Goal: Information Seeking & Learning: Check status

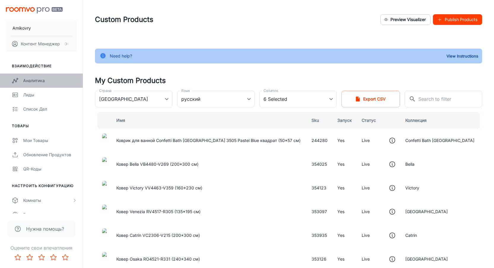
click at [33, 81] on div "Аналитика" at bounding box center [50, 80] width 54 height 7
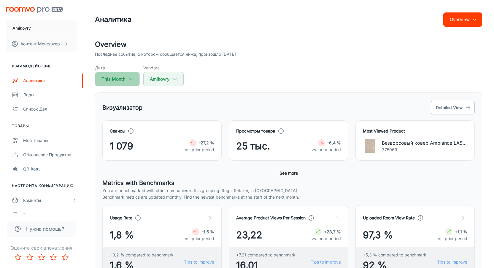
click at [122, 81] on button "This Month" at bounding box center [117, 79] width 45 height 14
select select "7"
select select "2025"
select select "7"
select select "2025"
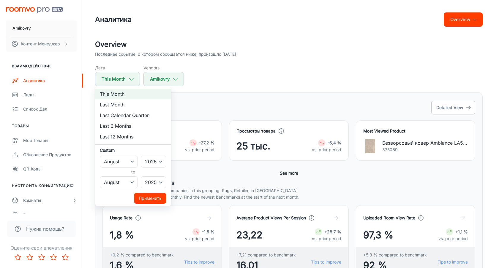
click at [121, 137] on li "Last 12 Months" at bounding box center [133, 136] width 76 height 11
select select "2024"
select select "6"
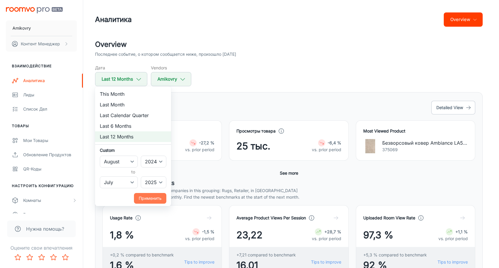
click at [147, 201] on button "Применить" at bounding box center [150, 198] width 32 height 11
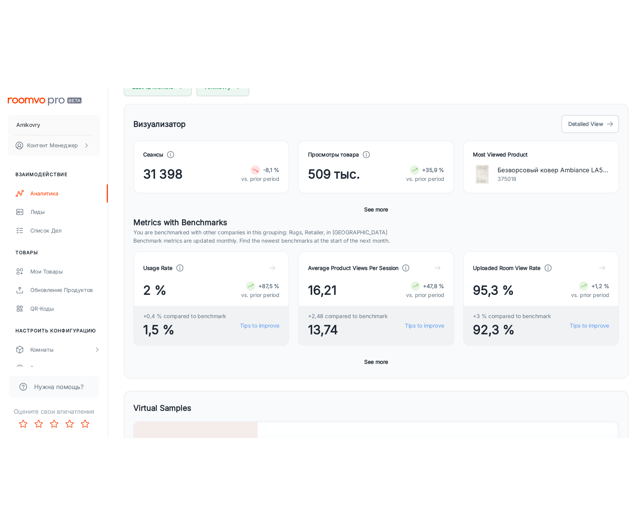
scroll to position [121, 0]
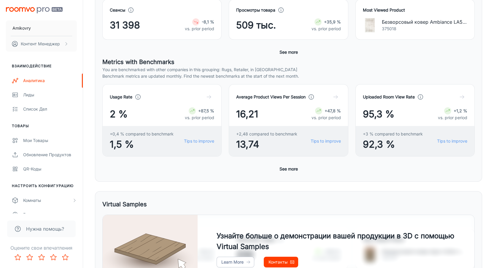
click at [291, 167] on button "See more" at bounding box center [288, 169] width 23 height 11
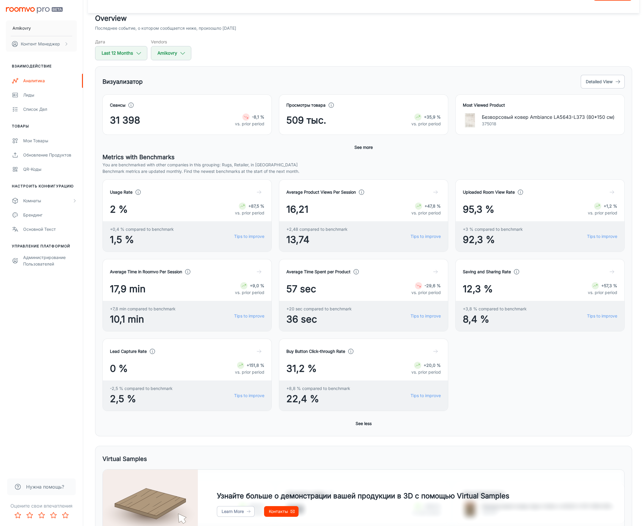
scroll to position [26, 0]
click at [181, 53] on polyline "button" at bounding box center [182, 54] width 4 height 2
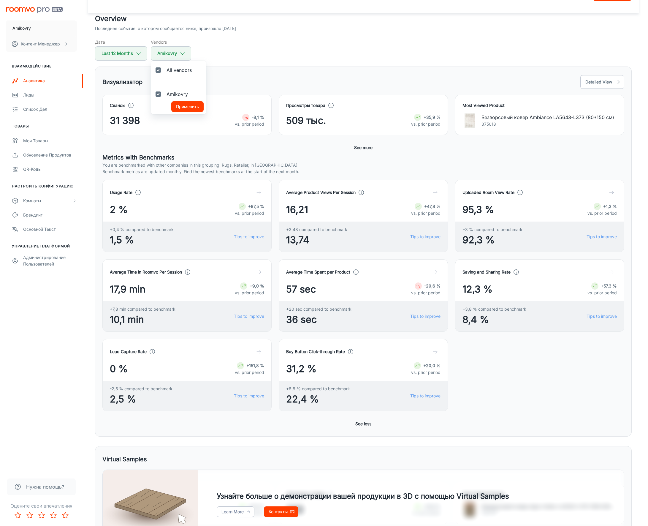
click at [300, 64] on div at bounding box center [324, 263] width 648 height 526
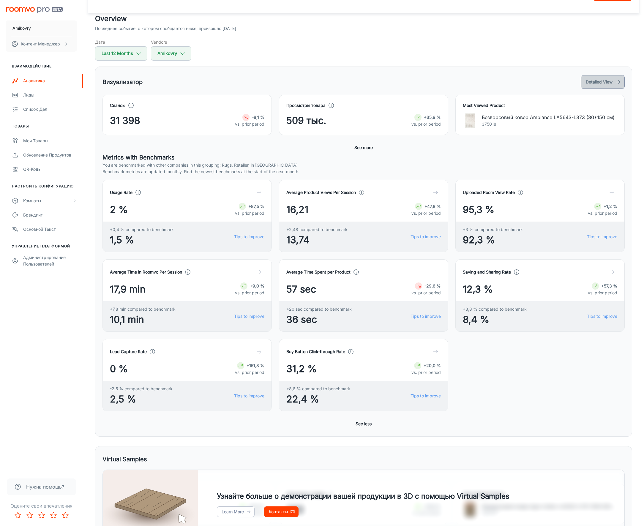
click at [498, 82] on button "Detailed View" at bounding box center [602, 82] width 44 height 14
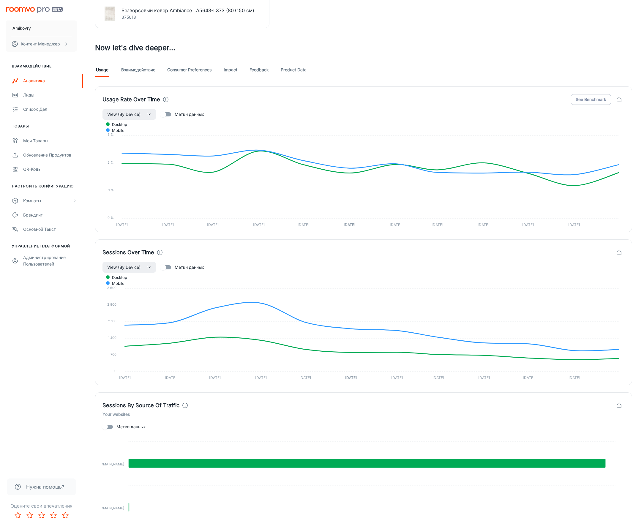
scroll to position [290, 0]
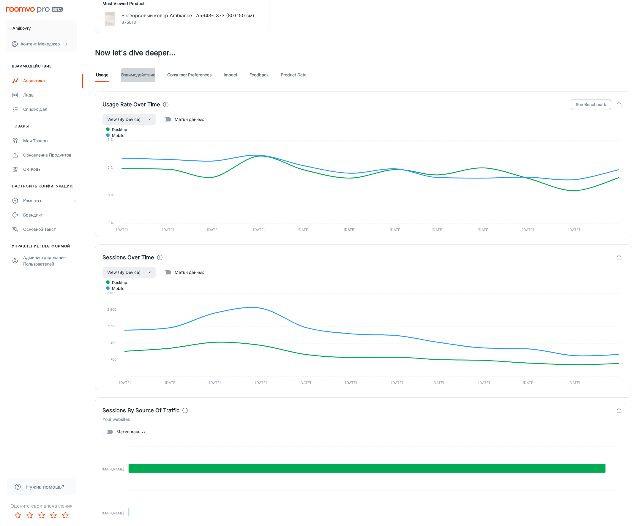
click at [143, 77] on link "Взаимодействие" at bounding box center [138, 75] width 34 height 14
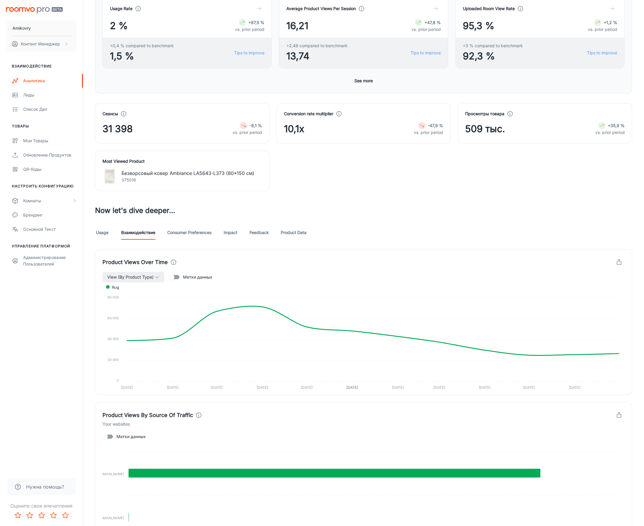
scroll to position [162, 0]
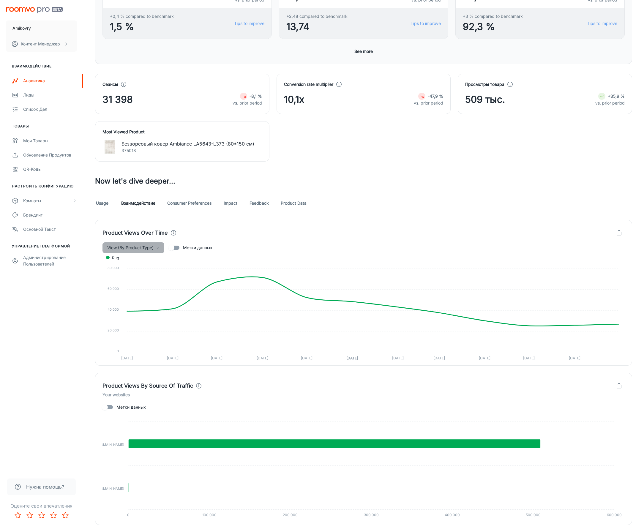
click at [145, 249] on span "View (By Product Type)" at bounding box center [130, 247] width 46 height 7
click at [140, 268] on span "By Device" at bounding box center [129, 284] width 42 height 7
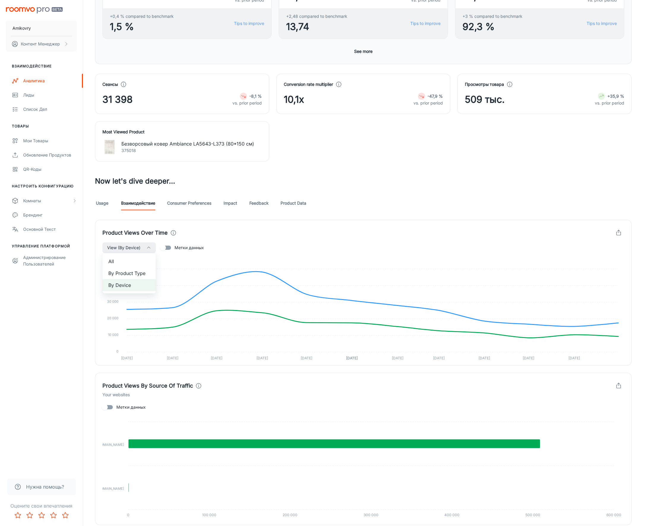
click at [490, 180] on div at bounding box center [324, 263] width 648 height 526
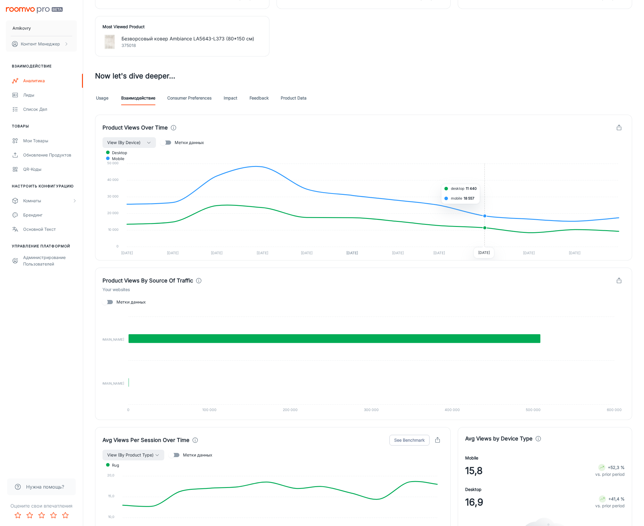
scroll to position [275, 0]
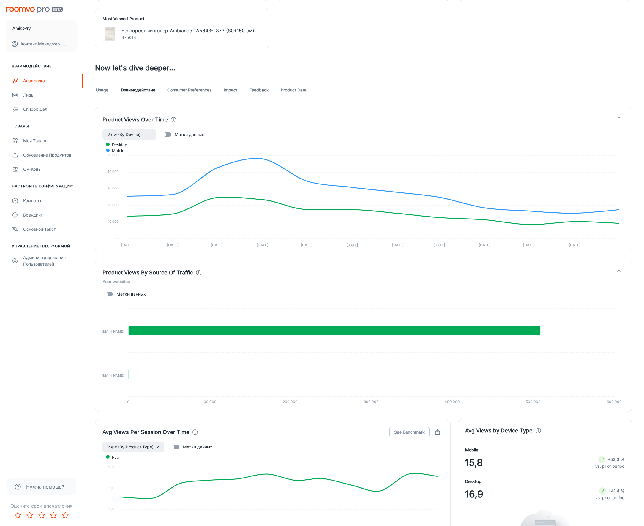
click at [233, 90] on link "Impact" at bounding box center [230, 90] width 14 height 14
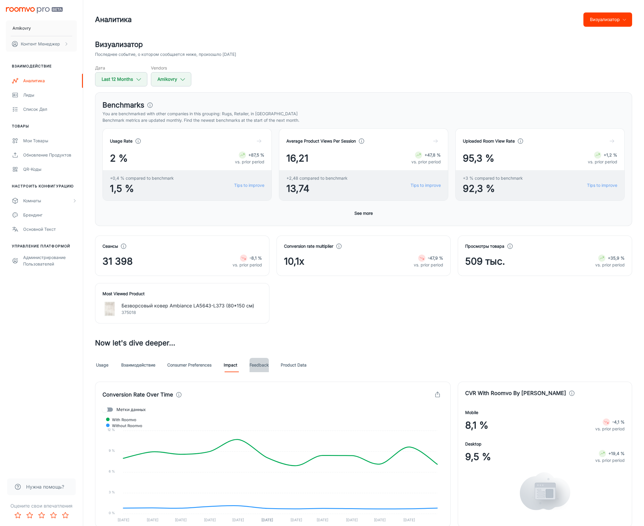
click at [264, 268] on link "Feedback" at bounding box center [258, 365] width 19 height 14
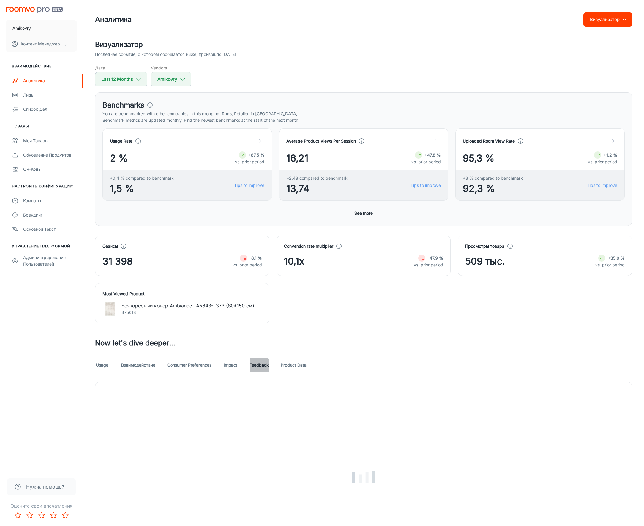
click at [263, 268] on link "Feedback" at bounding box center [258, 365] width 19 height 14
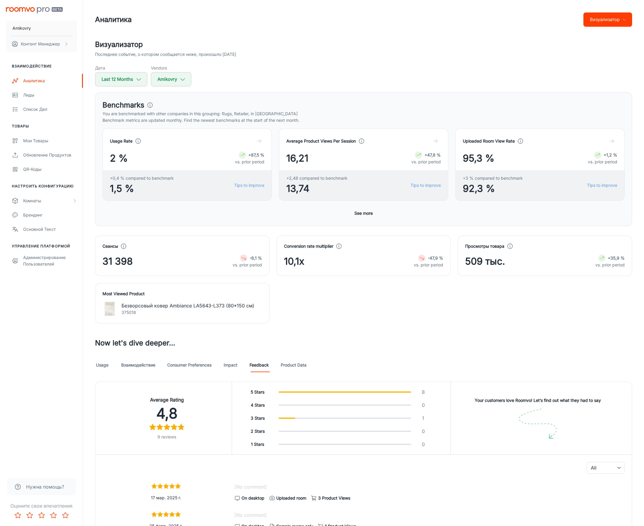
click at [294, 268] on link "Product Data" at bounding box center [293, 365] width 26 height 14
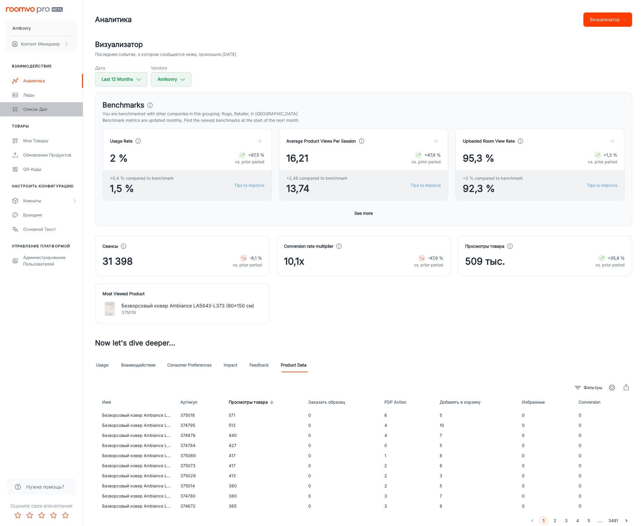
click at [37, 106] on div "Список дел" at bounding box center [50, 109] width 54 height 7
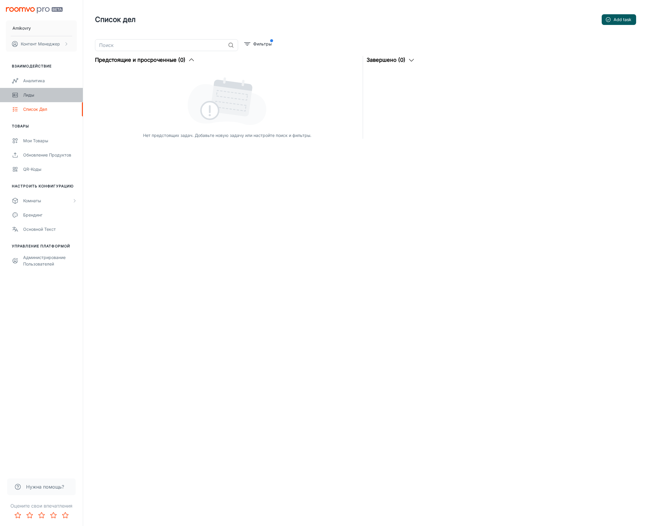
click at [36, 89] on link "Лиды" at bounding box center [41, 95] width 83 height 14
